Goal: Task Accomplishment & Management: Complete application form

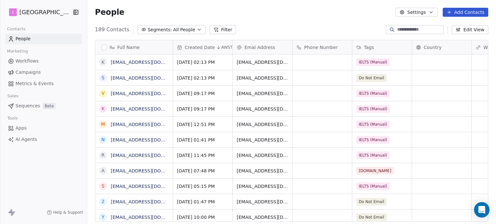
scroll to position [192, 404]
click at [455, 11] on button "Add Contacts" at bounding box center [466, 12] width 46 height 9
click at [463, 26] on span "Create new contact" at bounding box center [468, 26] width 44 height 7
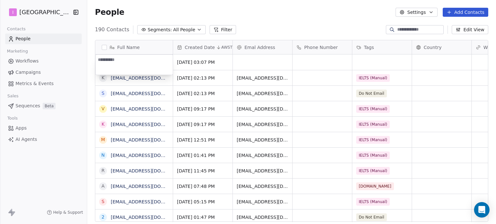
type textarea "**********"
click at [261, 60] on html "I IELTS University Contacts People Marketing Workflows Campaigns Metrics & Even…" at bounding box center [248, 112] width 496 height 224
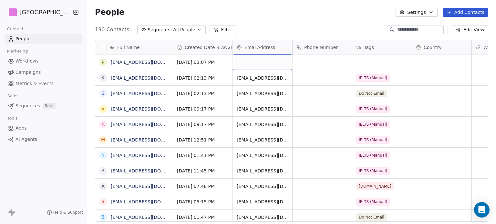
click at [261, 60] on div "grid" at bounding box center [262, 62] width 59 height 15
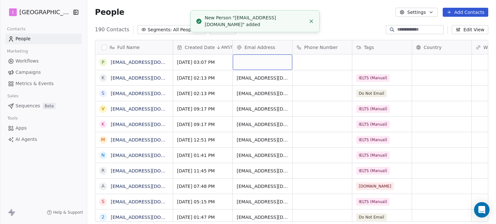
click at [287, 59] on div "grid" at bounding box center [262, 62] width 59 height 15
type input "**********"
click at [380, 63] on html "I IELTS University Contacts People Marketing Workflows Campaigns Metrics & Even…" at bounding box center [248, 112] width 496 height 224
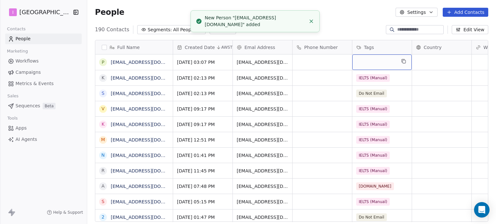
click at [380, 63] on div "grid" at bounding box center [381, 62] width 59 height 15
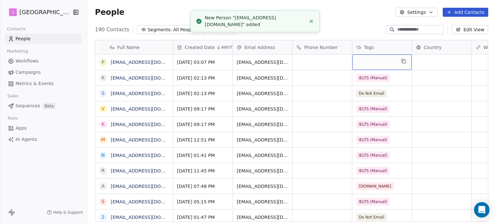
click at [380, 63] on div "grid" at bounding box center [381, 62] width 59 height 15
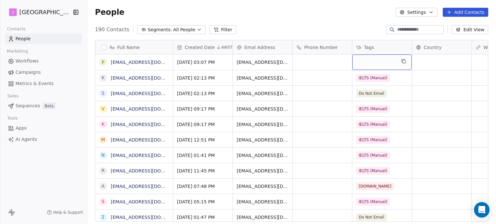
click at [380, 63] on div "grid" at bounding box center [381, 62] width 59 height 15
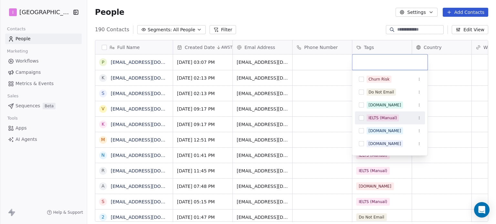
click at [388, 115] on div "IELTS (Manual)" at bounding box center [382, 118] width 28 height 6
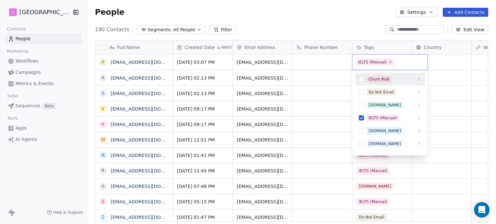
click at [273, 18] on html "I IELTS University Contacts People Marketing Workflows Campaigns Metrics & Even…" at bounding box center [248, 112] width 496 height 224
